Goal: Task Accomplishment & Management: Manage account settings

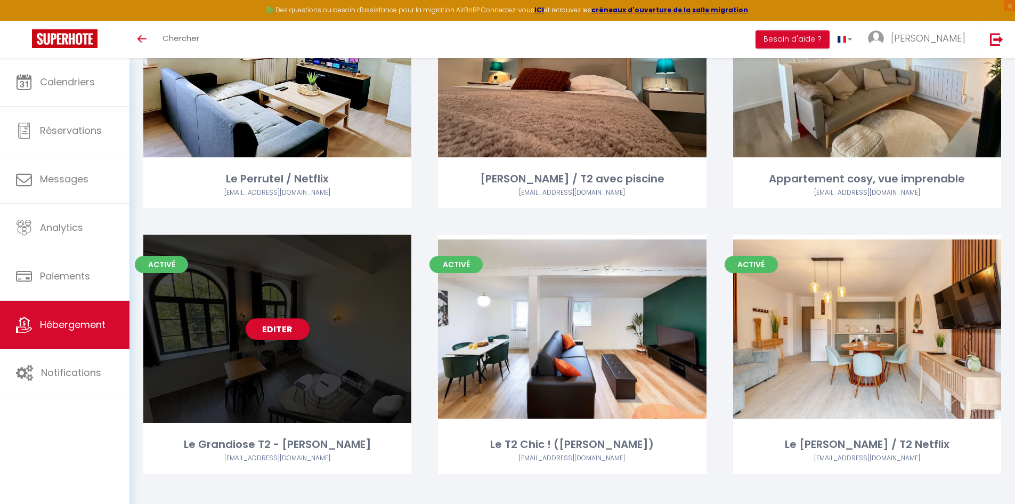
scroll to position [1505, 0]
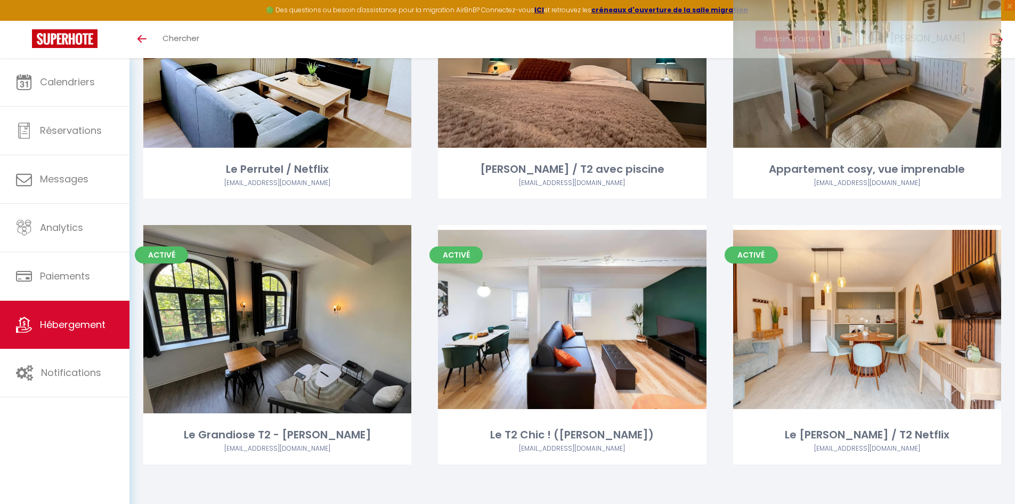
click at [895, 97] on div "Editer" at bounding box center [867, 53] width 268 height 188
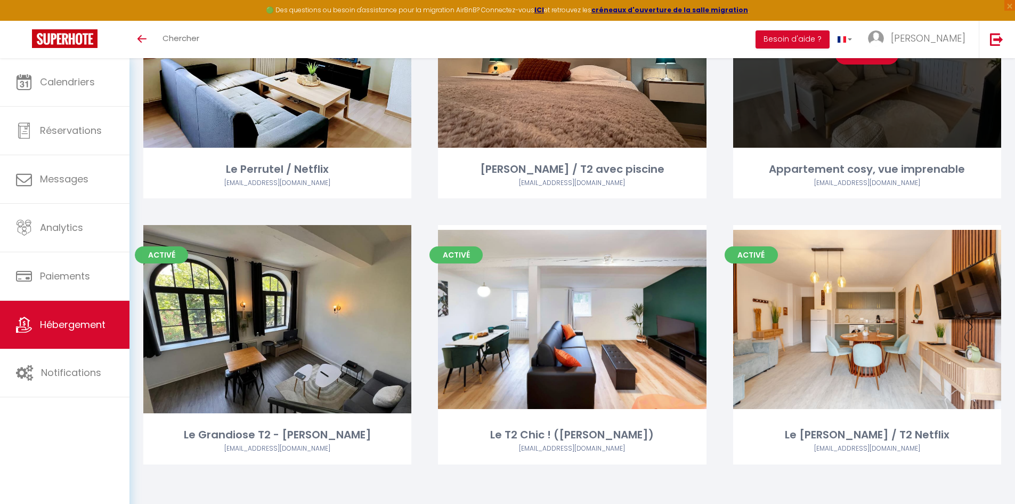
click at [802, 92] on div "Editer" at bounding box center [867, 53] width 268 height 188
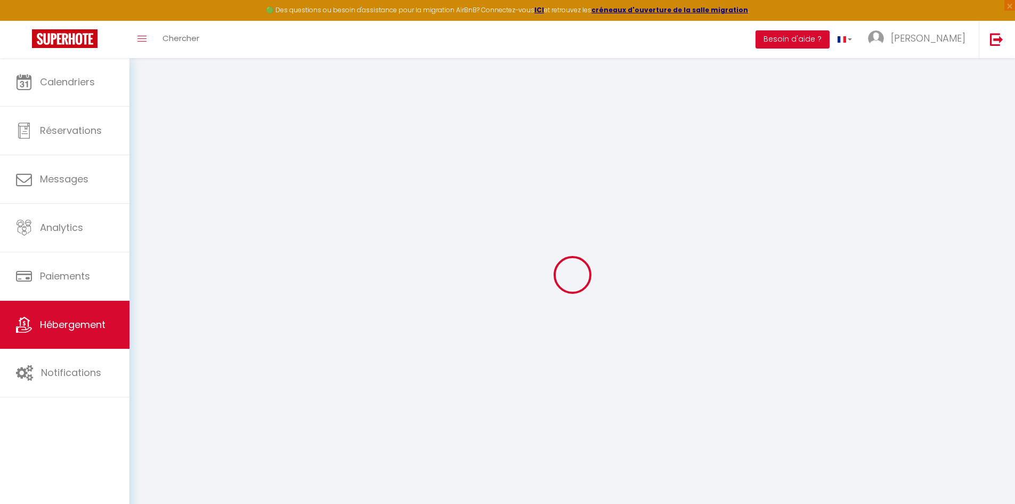
select select "+ 20 %"
select select "+ 40 %"
select select
checkbox input "false"
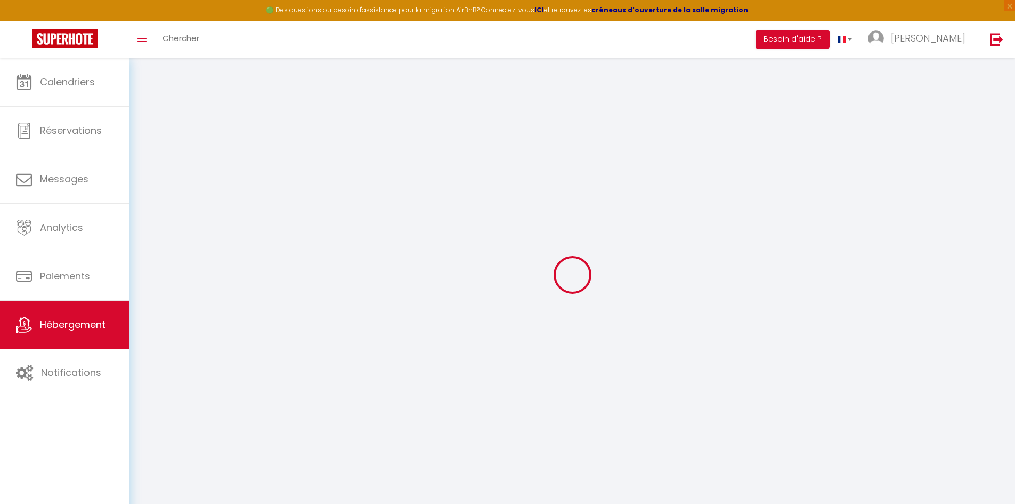
checkbox input "false"
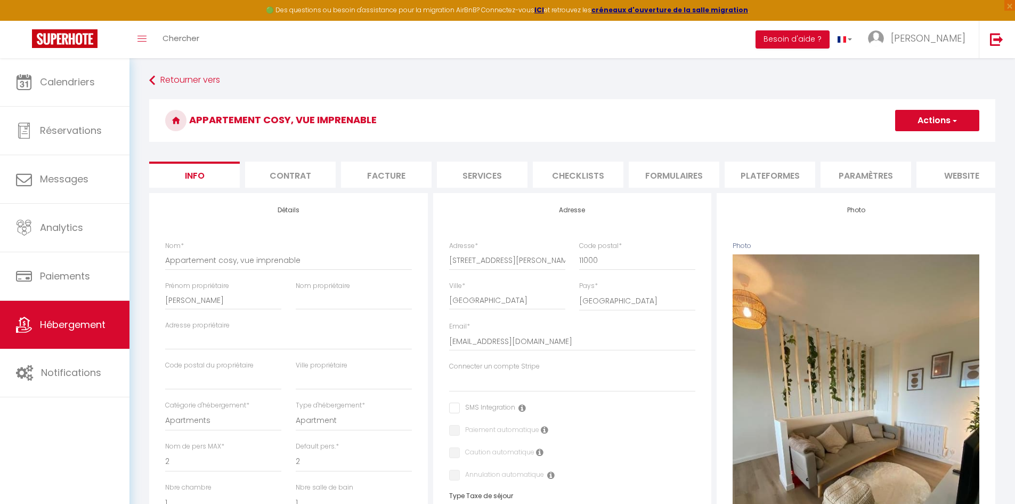
scroll to position [0, 113]
click at [662, 173] on li "Plateformes" at bounding box center [657, 175] width 91 height 26
select select "365"
select select "EUR"
select select
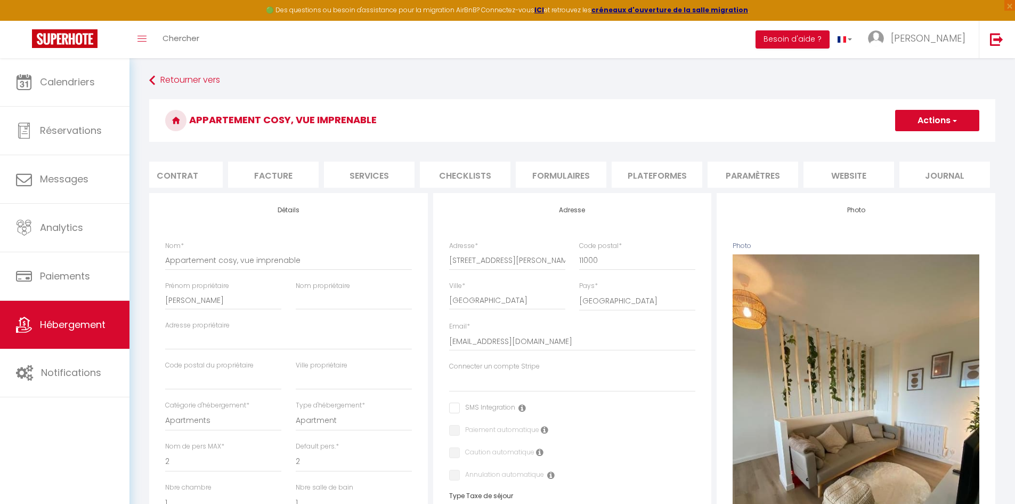
select select "7563-1240286244756132833"
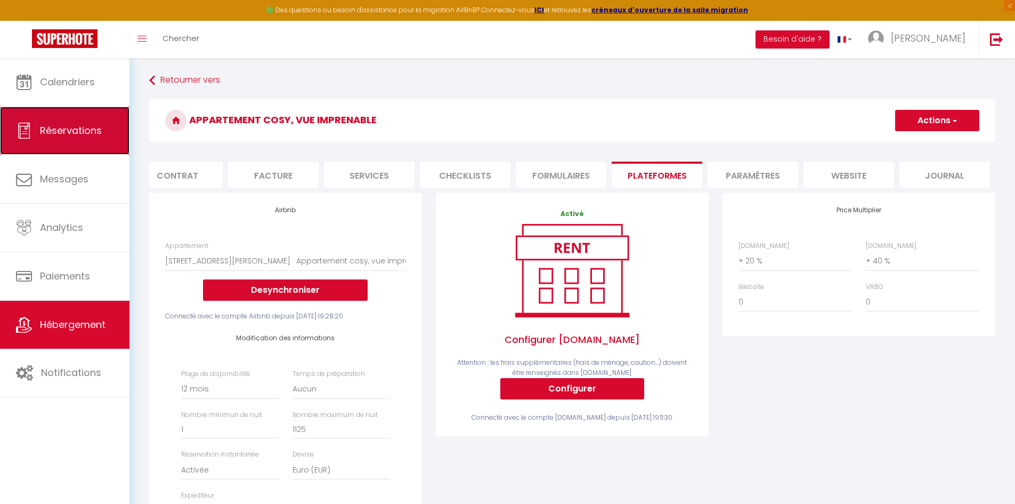
click at [51, 126] on span "Réservations" at bounding box center [71, 130] width 62 height 13
select select "not_cancelled"
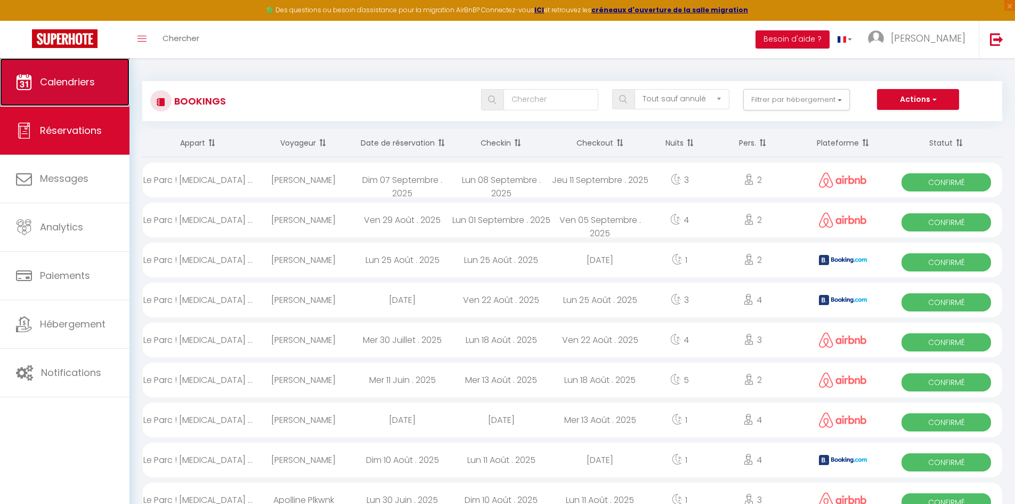
click at [75, 88] on link "Calendriers" at bounding box center [65, 82] width 130 height 48
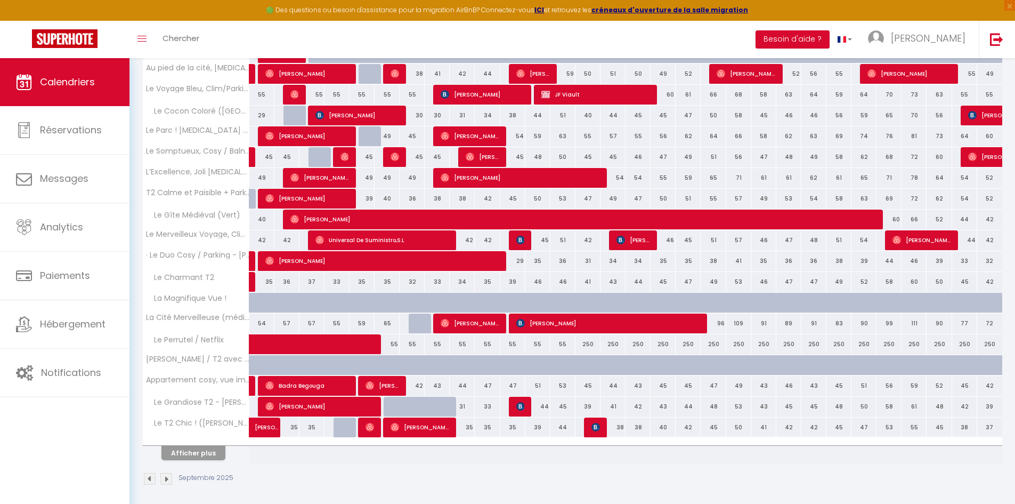
scroll to position [225, 0]
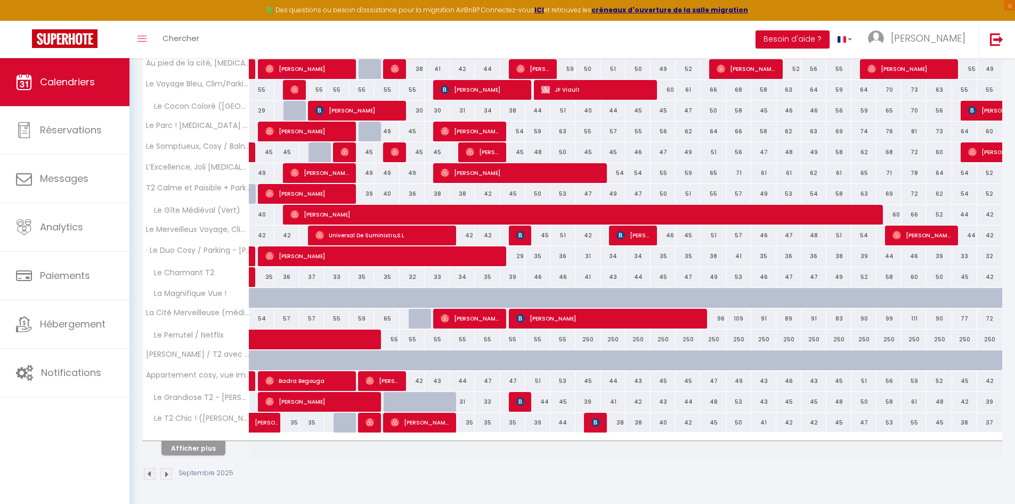
click at [486, 498] on div "CALENDRIERS Filtrer par hébergement Tous Le Gite Végétal La Douce Escale Au pie…" at bounding box center [573, 168] width 886 height 671
click at [168, 474] on img at bounding box center [166, 474] width 12 height 12
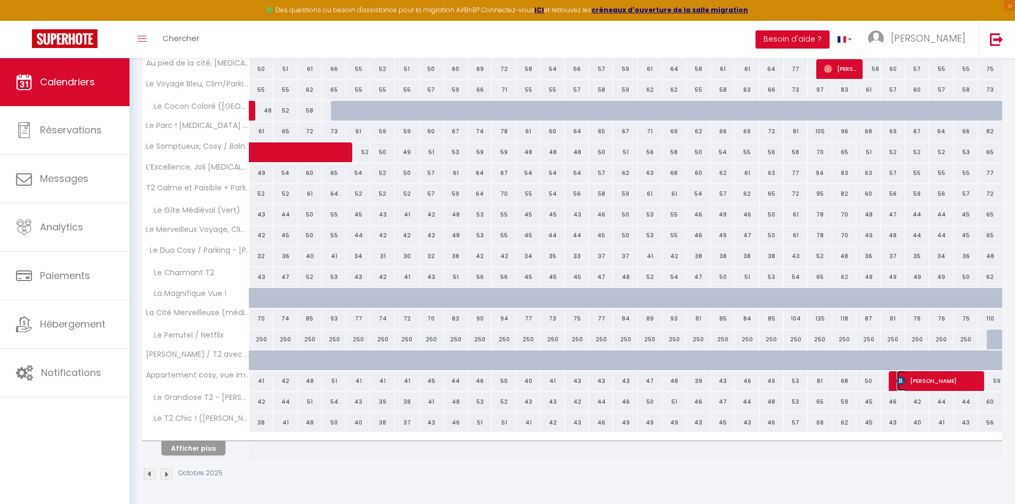
click at [936, 382] on span "[PERSON_NAME]" at bounding box center [938, 380] width 82 height 20
select select "OK"
select select "KO"
select select "0"
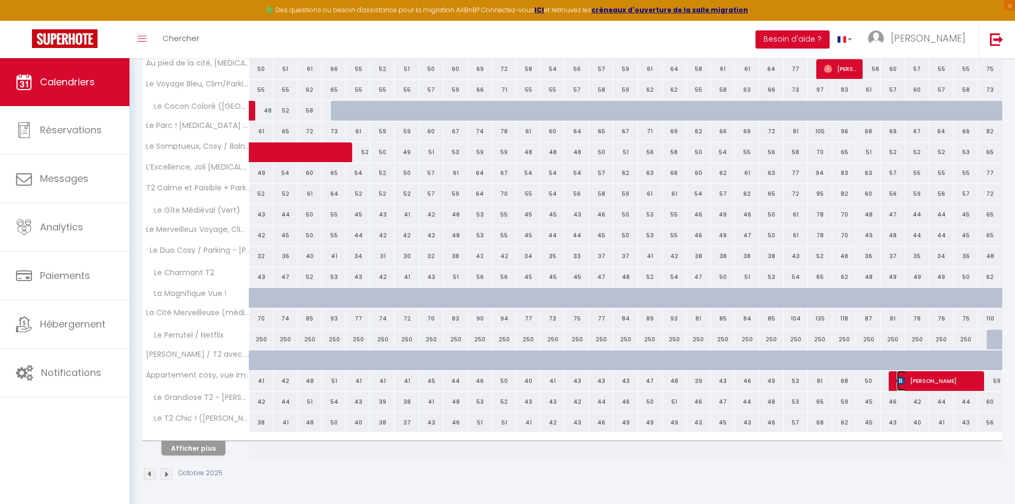
select select "1"
select select
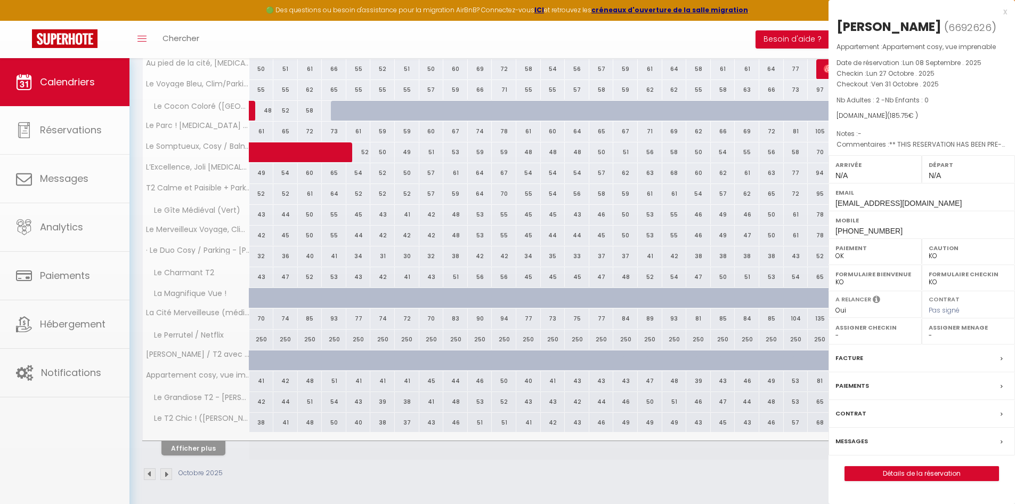
select select "45007"
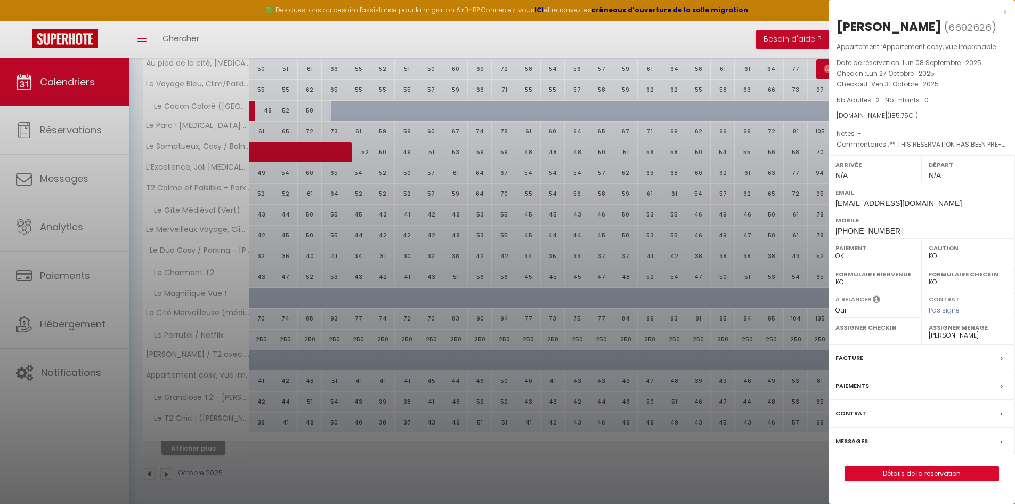
click at [688, 485] on div at bounding box center [507, 252] width 1015 height 504
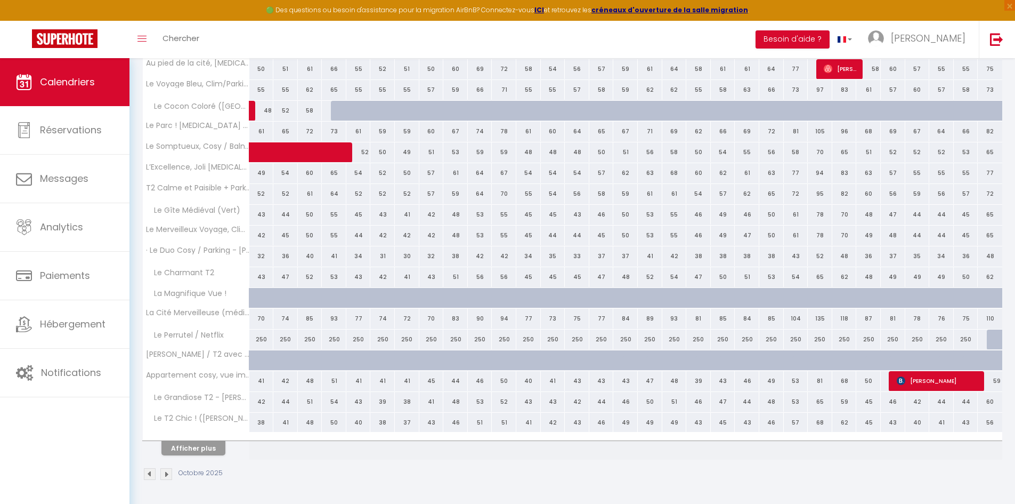
click at [147, 473] on img at bounding box center [150, 474] width 12 height 12
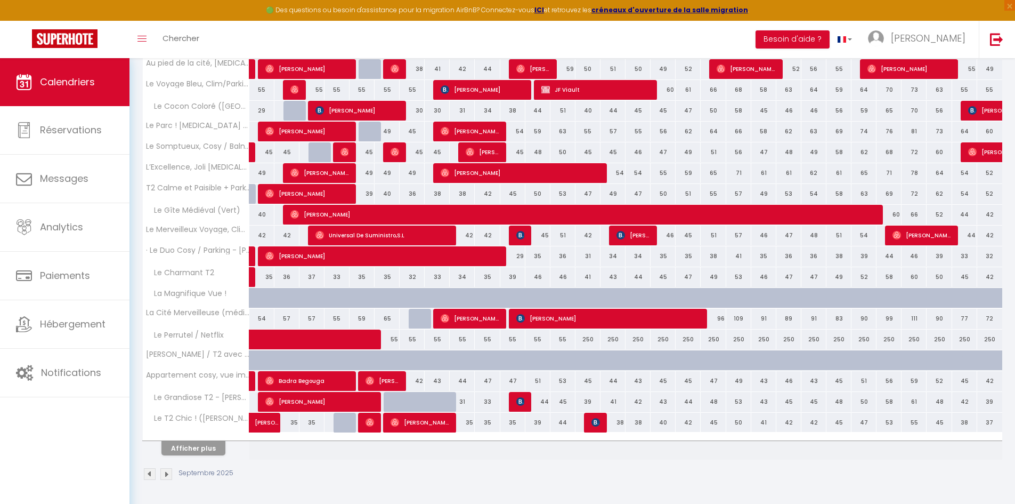
click at [389, 341] on div "55" at bounding box center [387, 339] width 25 height 20
type input "55"
type input "[DATE]"
type input "Dim 07 Septembre 2025"
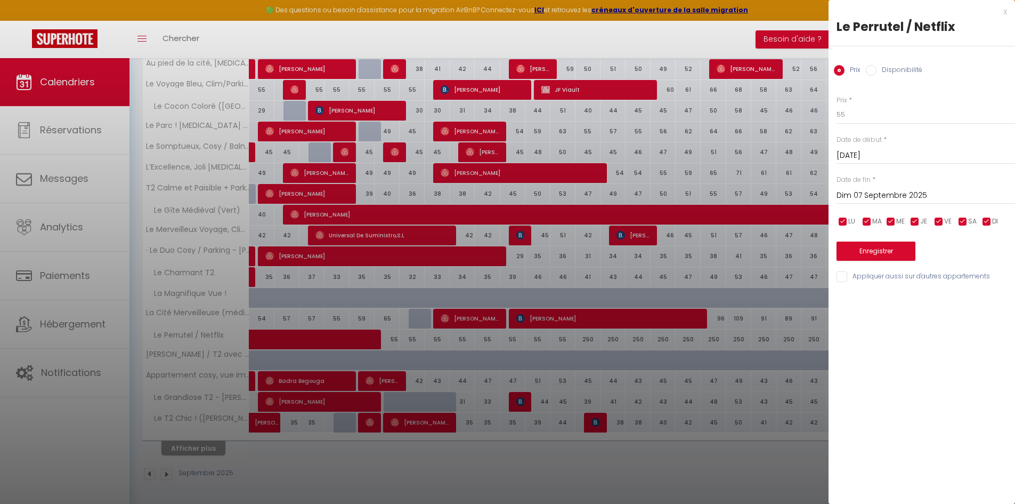
click at [1006, 12] on div "x" at bounding box center [918, 11] width 179 height 13
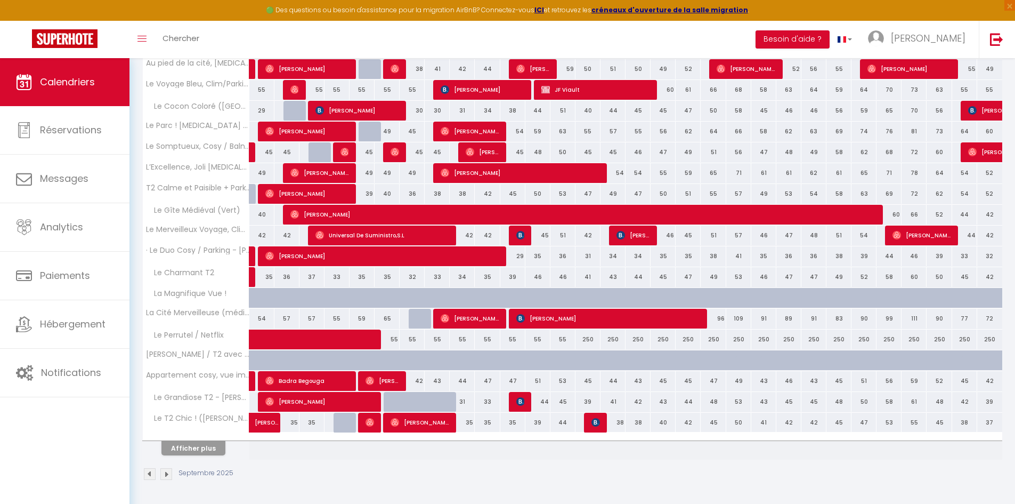
click at [438, 340] on div "55" at bounding box center [437, 339] width 25 height 20
type input "55"
type input "Lun 08 Septembre 2025"
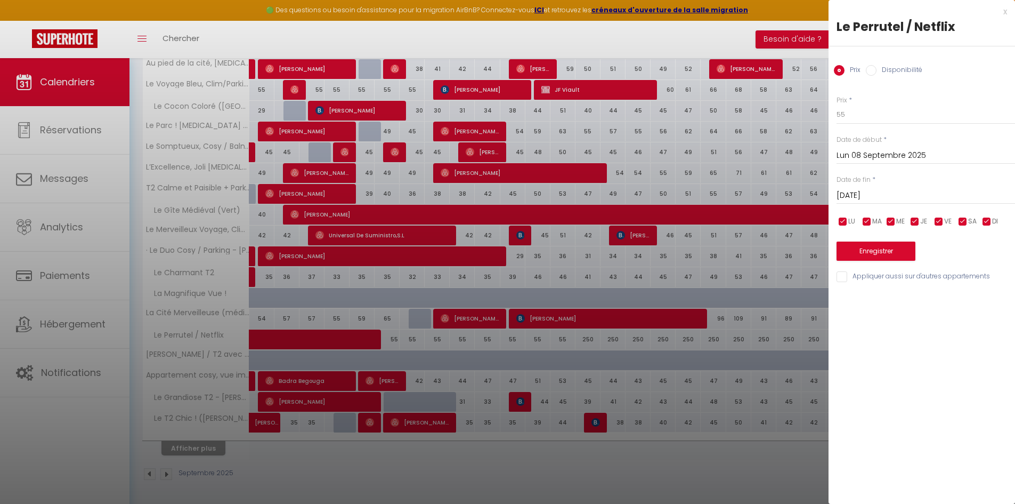
click at [868, 193] on input "[DATE]" at bounding box center [926, 196] width 179 height 14
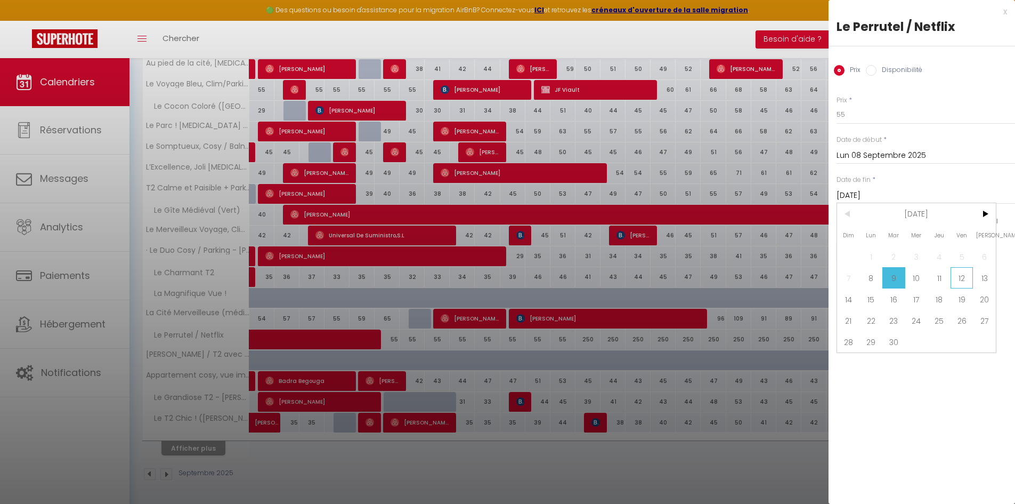
click at [964, 278] on span "12" at bounding box center [962, 277] width 23 height 21
type input "Ven 12 Septembre 2025"
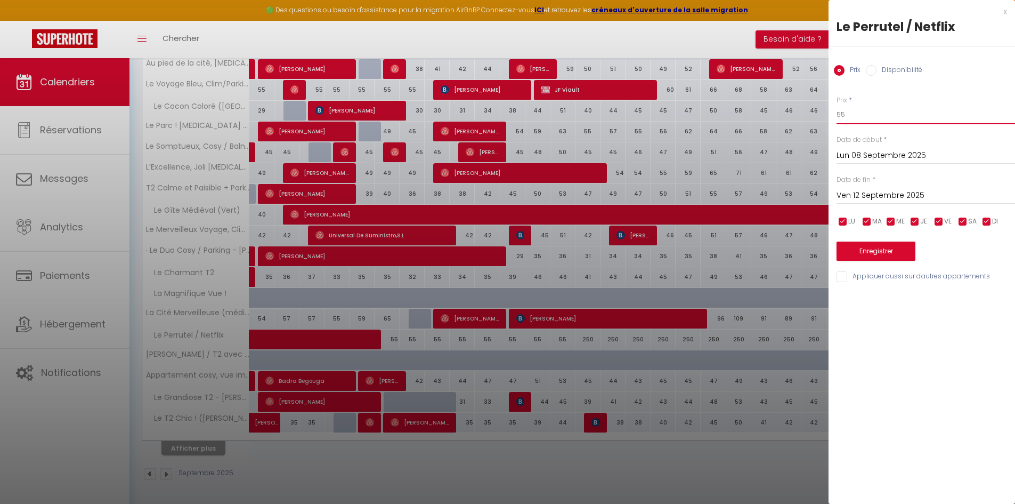
drag, startPoint x: 850, startPoint y: 116, endPoint x: 822, endPoint y: 116, distance: 27.7
click at [822, 116] on body "🟢 Des questions ou besoin d'assistance pour la migration AirBnB? Connectez-vous…" at bounding box center [507, 168] width 1015 height 671
click at [858, 114] on input "55" at bounding box center [926, 114] width 179 height 19
type input "5"
type input "50"
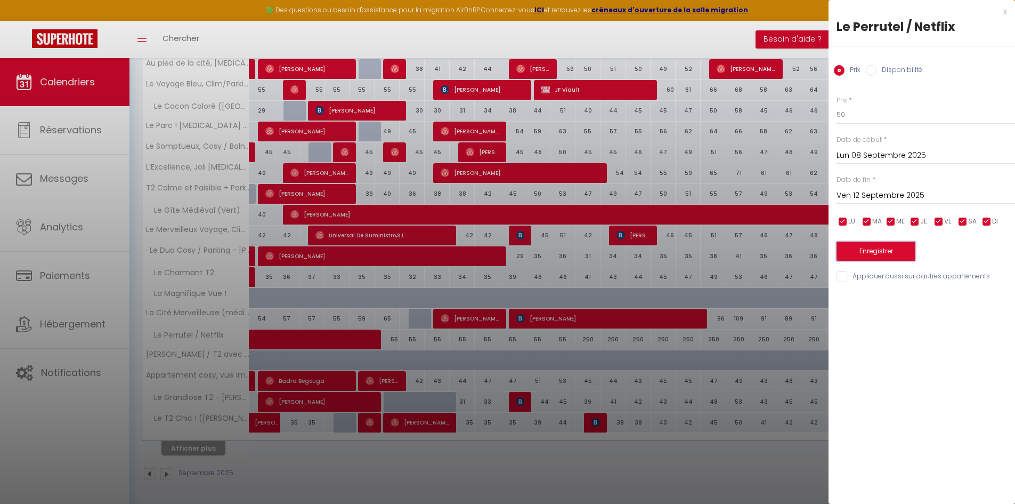
click at [865, 249] on button "Enregistrer" at bounding box center [876, 250] width 79 height 19
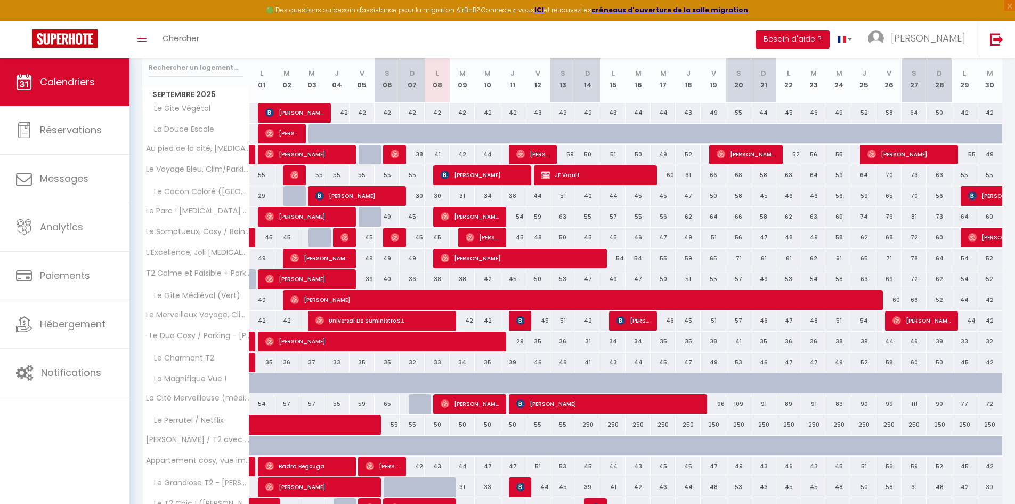
scroll to position [213, 0]
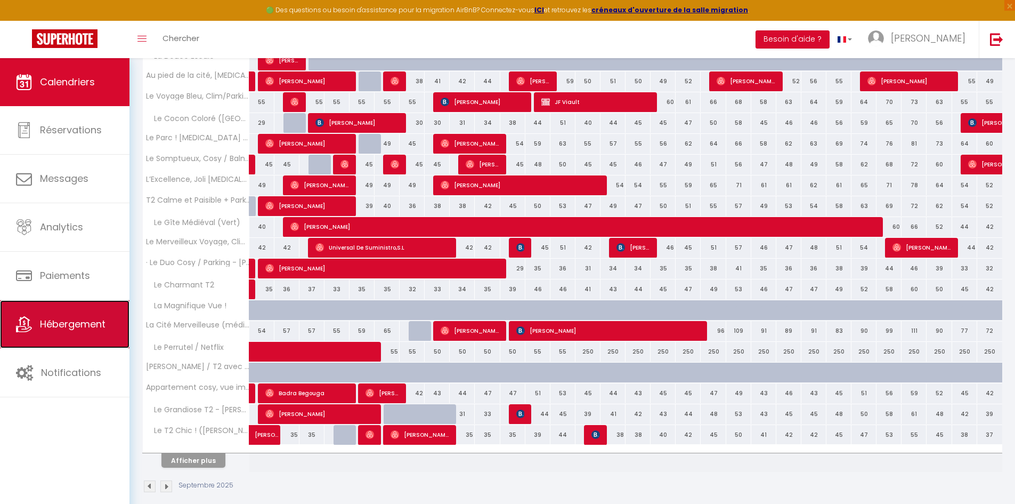
click at [79, 328] on span "Hébergement" at bounding box center [73, 323] width 66 height 13
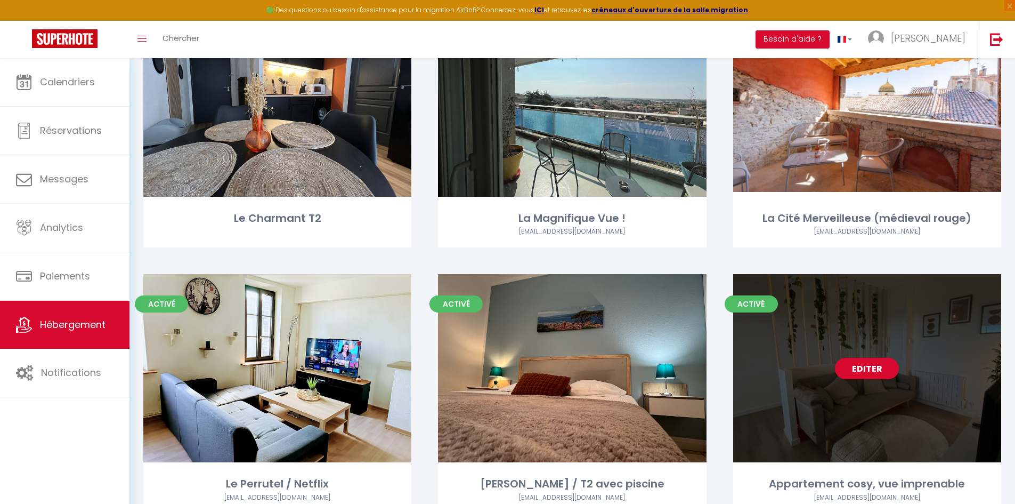
scroll to position [1186, 0]
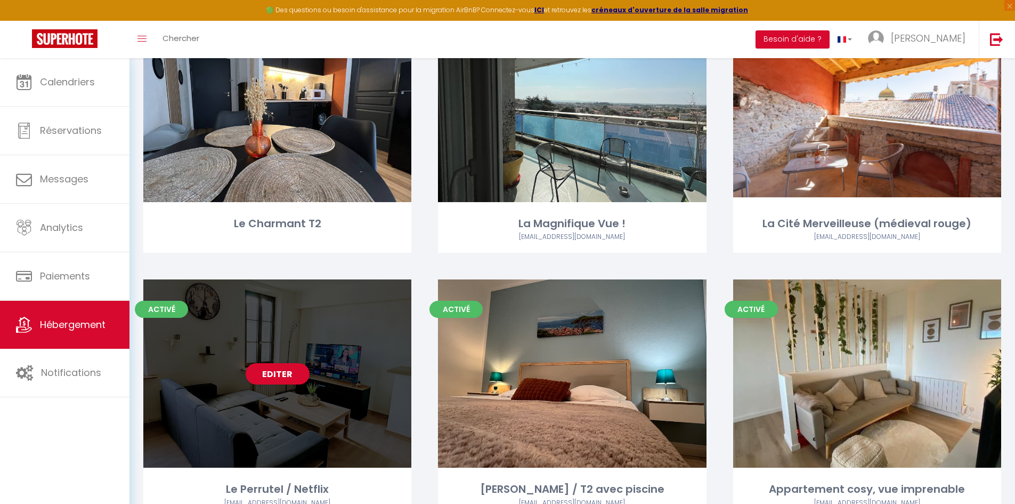
click at [343, 370] on div "Editer" at bounding box center [277, 373] width 268 height 188
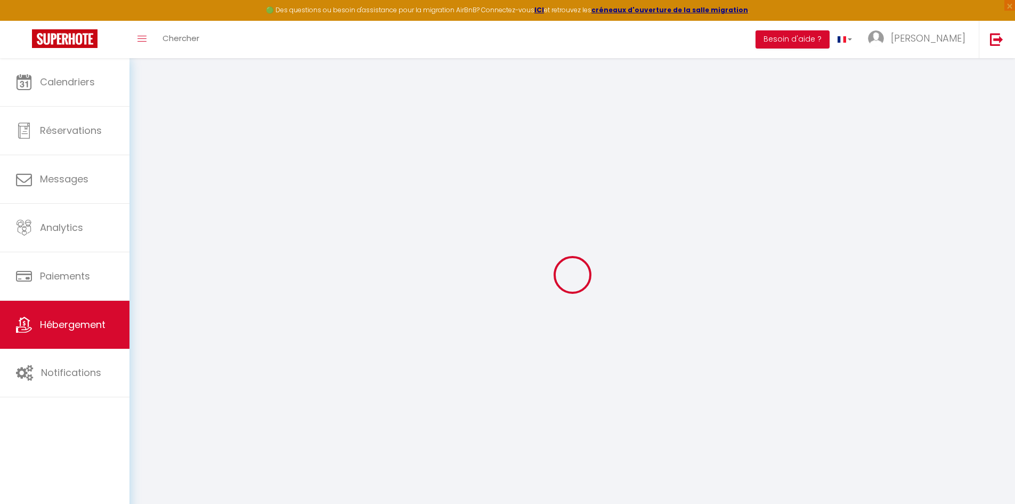
select select "+ 60 %"
select select
checkbox input "false"
checkbox input "true"
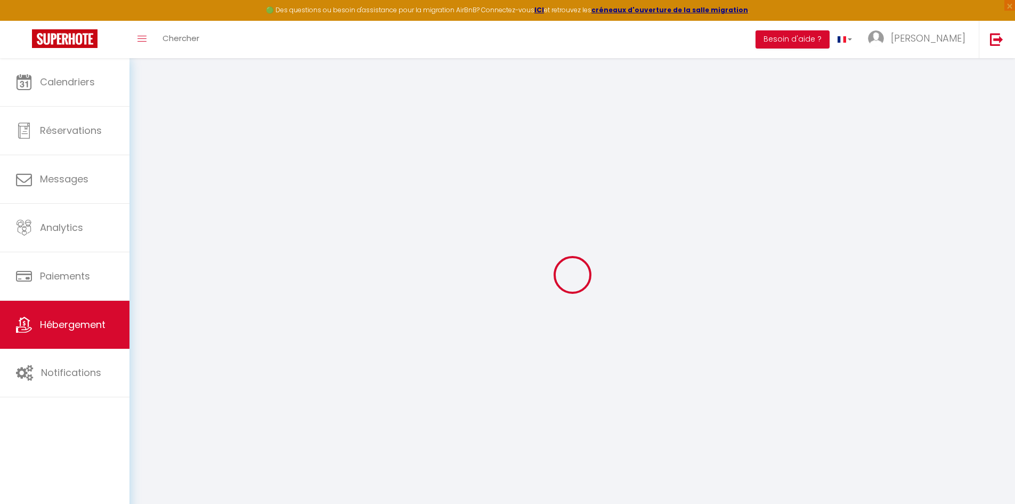
checkbox input "false"
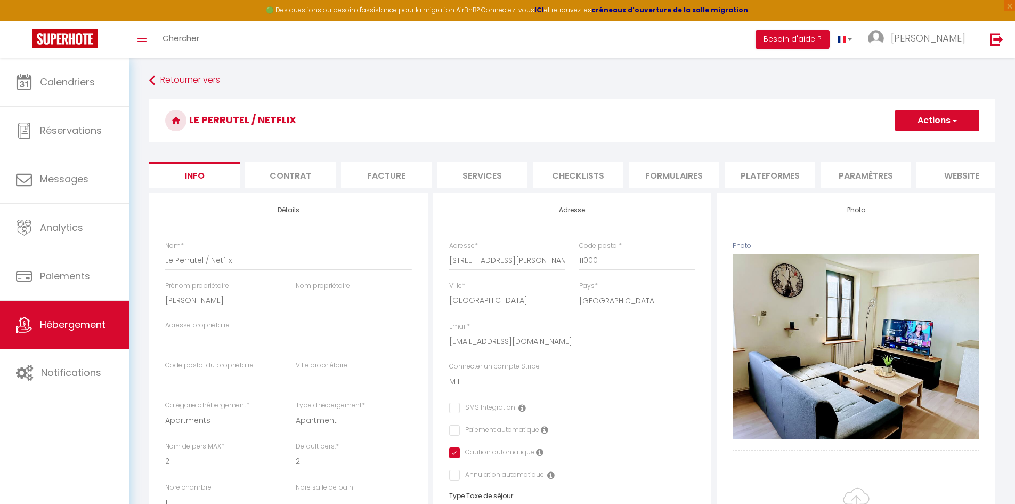
click at [924, 126] on button "Actions" at bounding box center [938, 120] width 84 height 21
click at [759, 184] on li "Plateformes" at bounding box center [770, 175] width 91 height 26
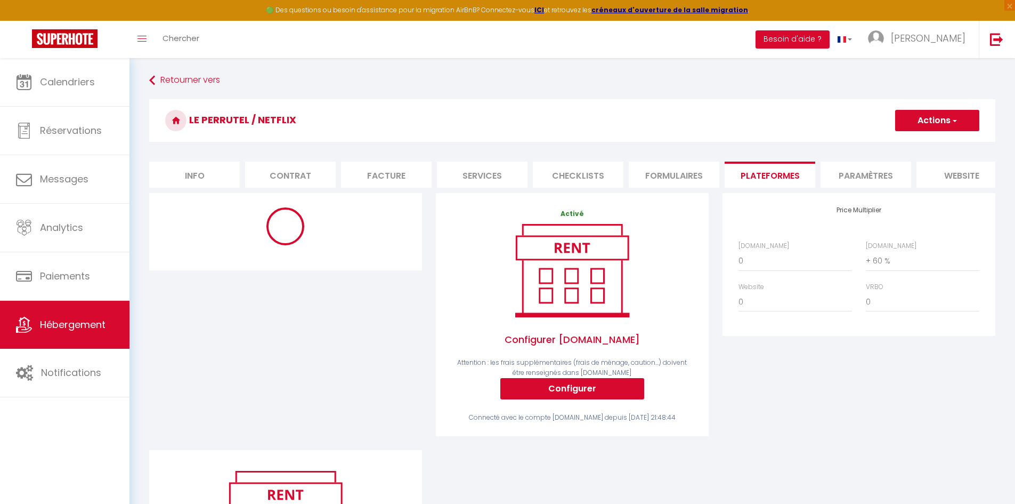
select select "365"
select select "EUR"
select select
select select "7563-1466545309208475339"
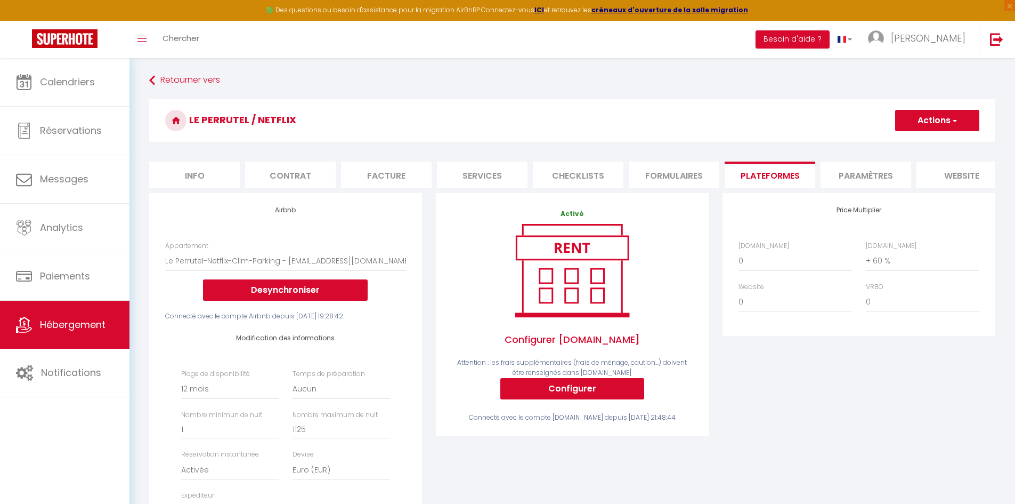
click at [926, 125] on button "Actions" at bounding box center [938, 120] width 84 height 21
click at [926, 142] on link "Enregistrer" at bounding box center [937, 144] width 84 height 14
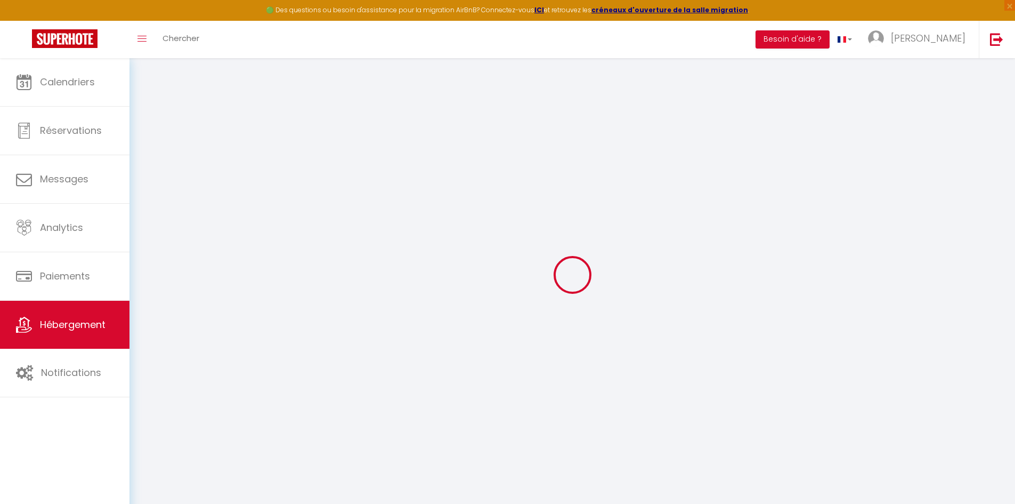
select select "365"
select select "EUR"
select select
